Goal: Navigation & Orientation: Find specific page/section

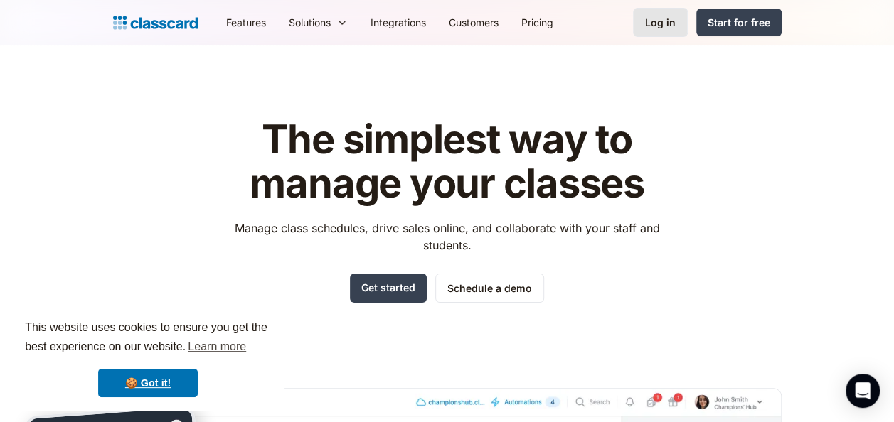
click at [678, 21] on link "Log in" at bounding box center [660, 22] width 55 height 29
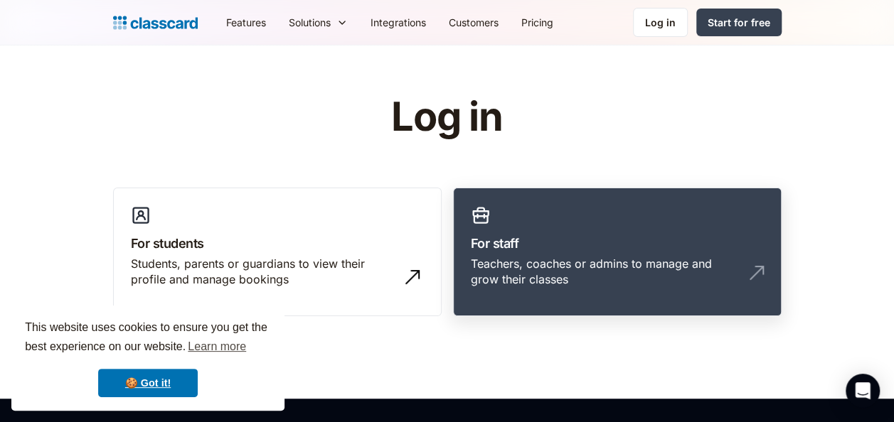
click at [521, 250] on h3 "For staff" at bounding box center [617, 243] width 293 height 19
